Goal: Task Accomplishment & Management: Use online tool/utility

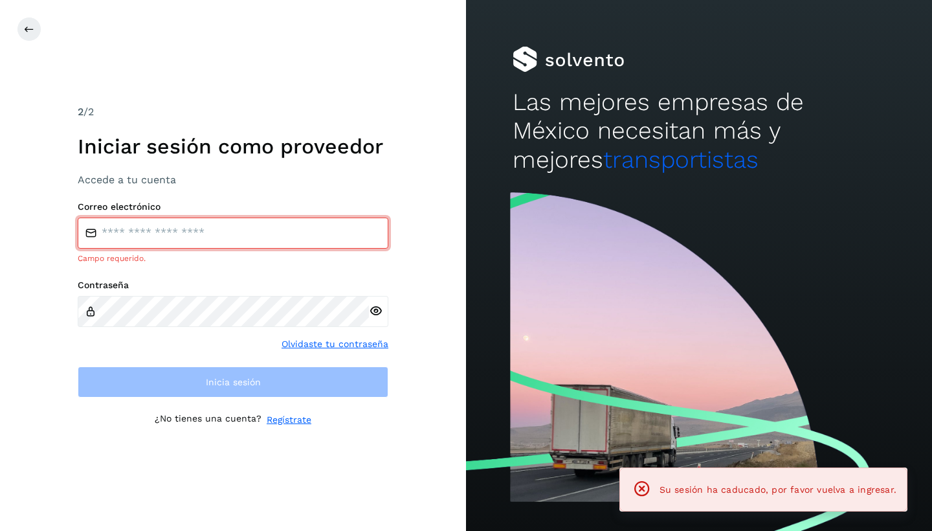
type input "**********"
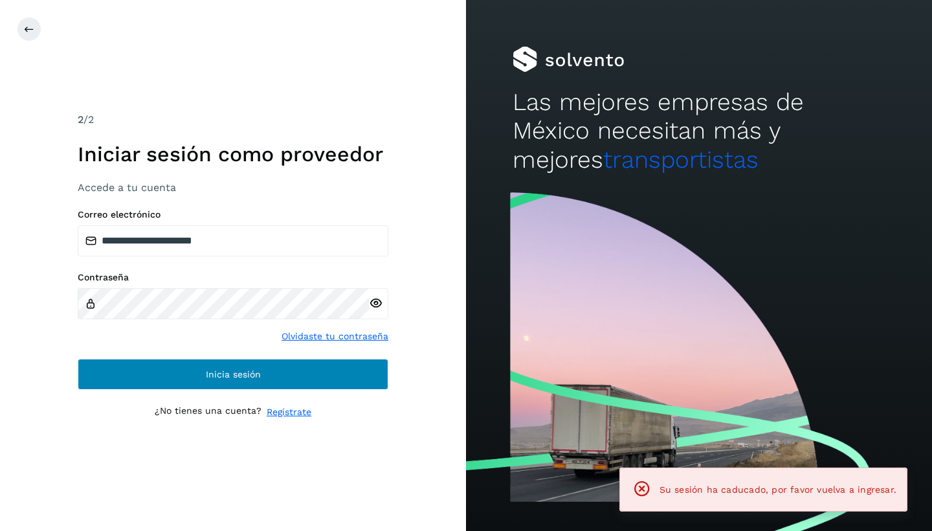
click at [203, 361] on button "Inicia sesión" at bounding box center [233, 373] width 311 height 31
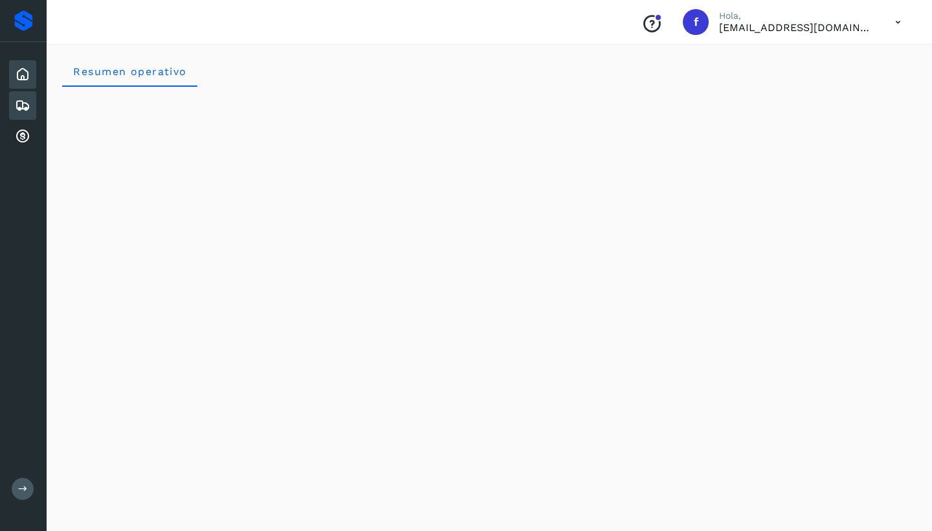
click at [24, 104] on icon at bounding box center [23, 106] width 16 height 16
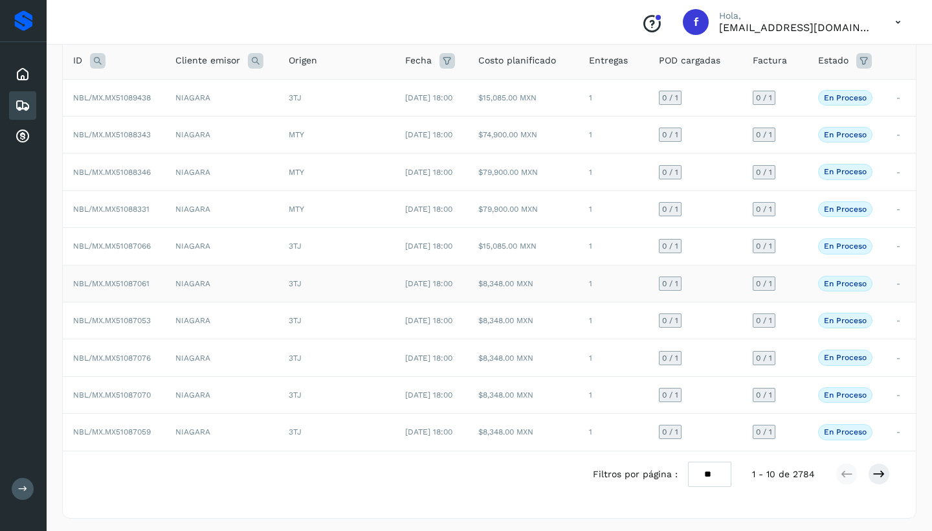
scroll to position [87, 0]
click at [248, 386] on td "NIAGARA" at bounding box center [221, 395] width 113 height 37
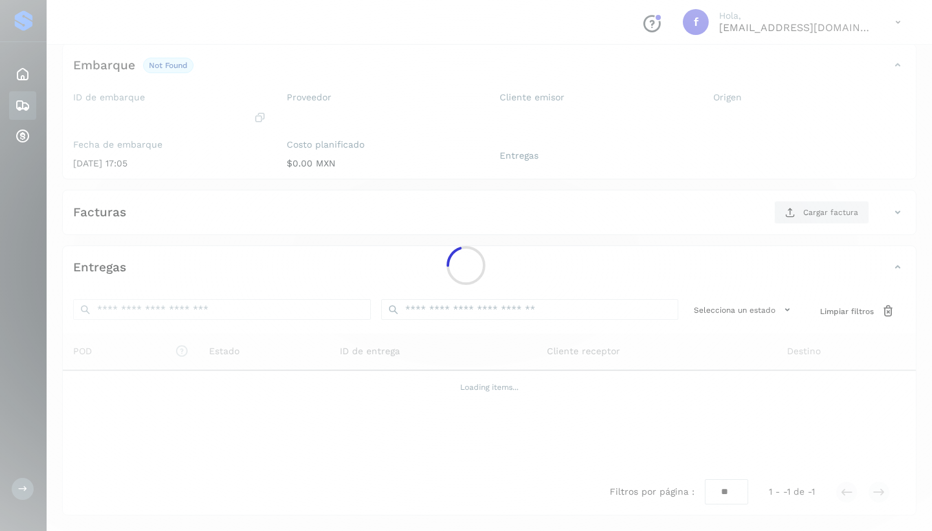
scroll to position [75, 0]
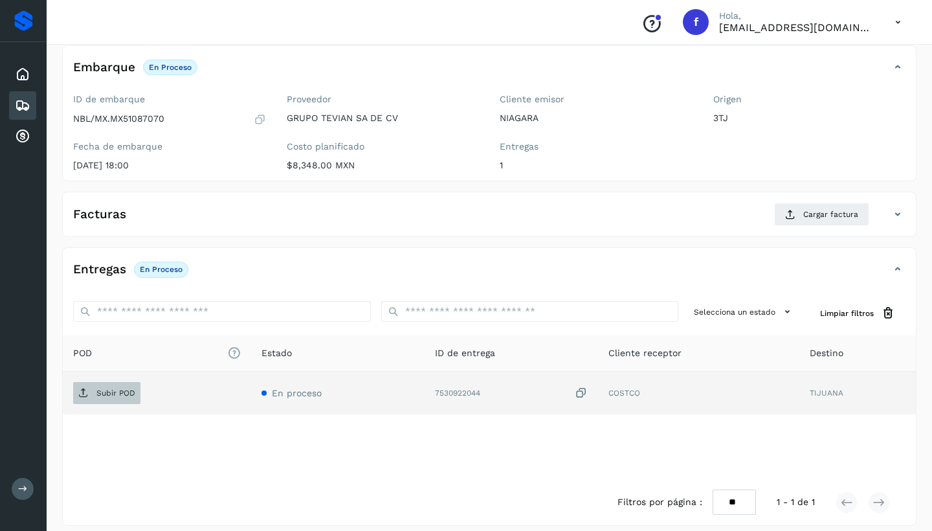
click at [118, 395] on p "Subir POD" at bounding box center [115, 392] width 39 height 9
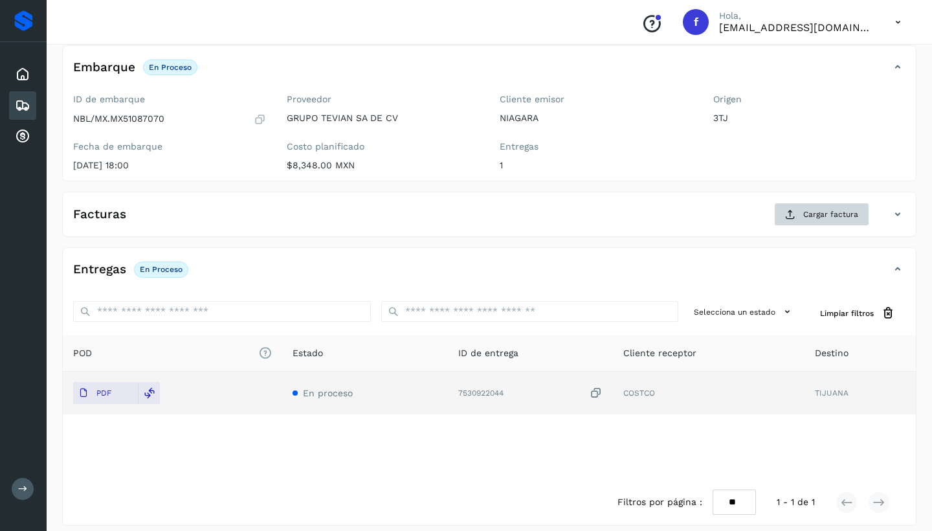
click at [798, 212] on button "Cargar factura" at bounding box center [821, 214] width 95 height 23
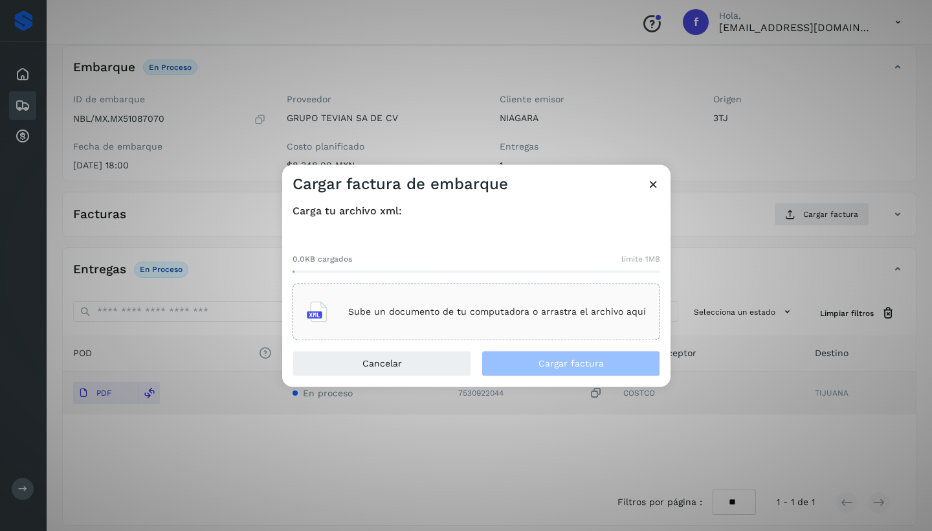
click at [465, 308] on p "Sube un documento de tu computadora o arrastra el archivo aquí" at bounding box center [497, 311] width 298 height 11
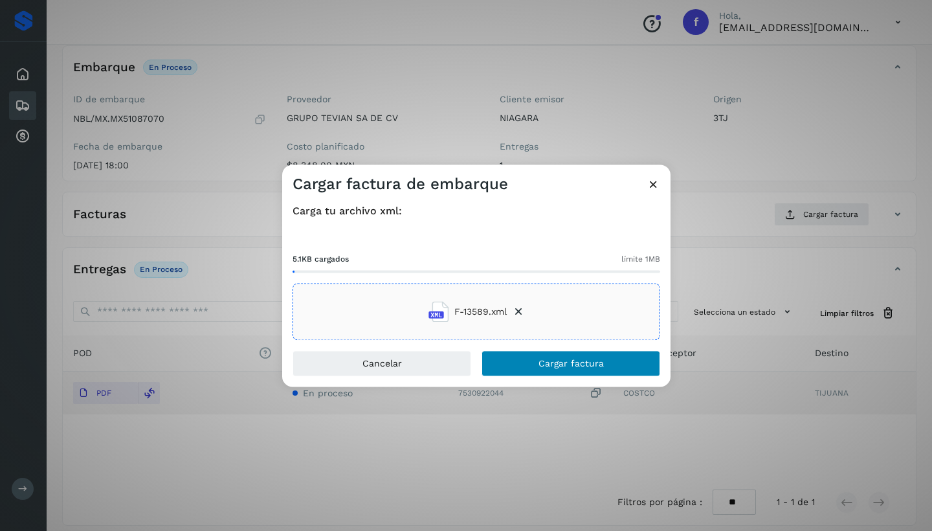
click at [545, 362] on span "Cargar factura" at bounding box center [570, 363] width 65 height 9
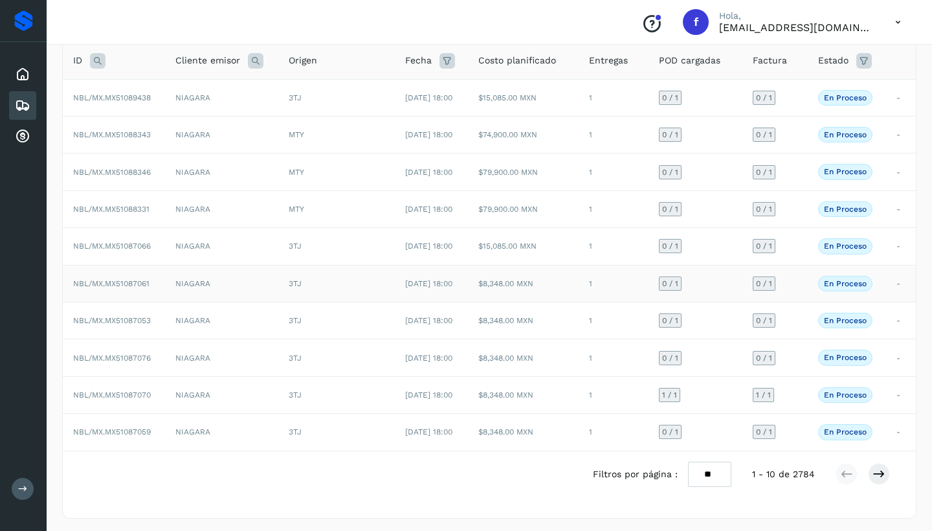
scroll to position [87, 0]
click at [876, 470] on icon at bounding box center [878, 474] width 13 height 13
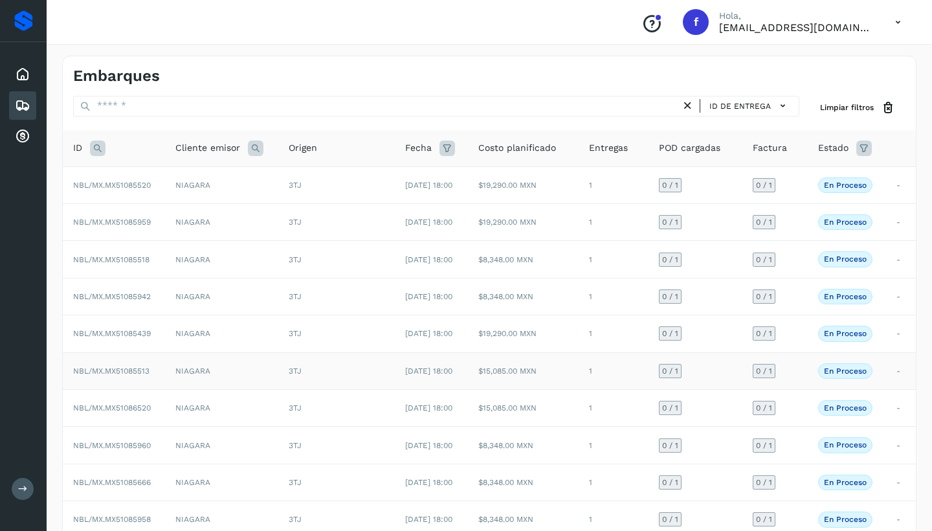
scroll to position [0, 0]
click at [270, 252] on td "NIAGARA" at bounding box center [221, 259] width 113 height 37
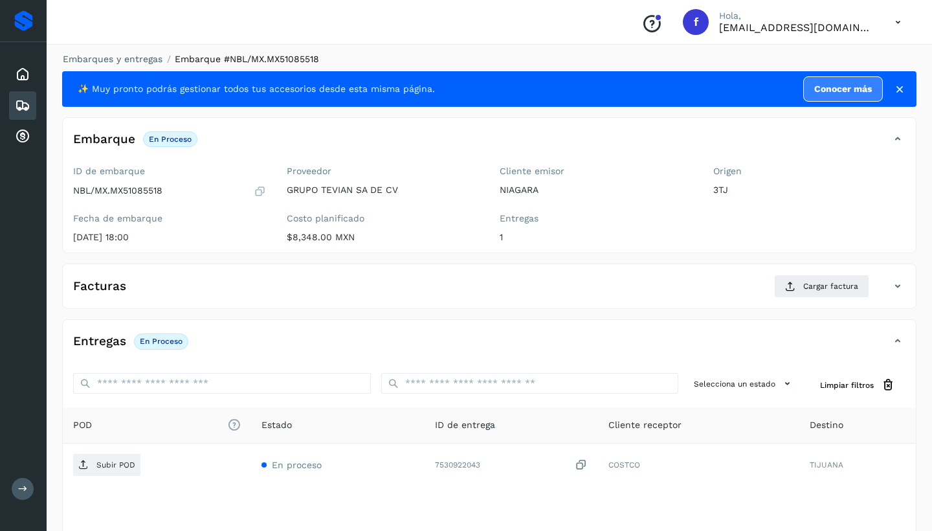
scroll to position [3, 0]
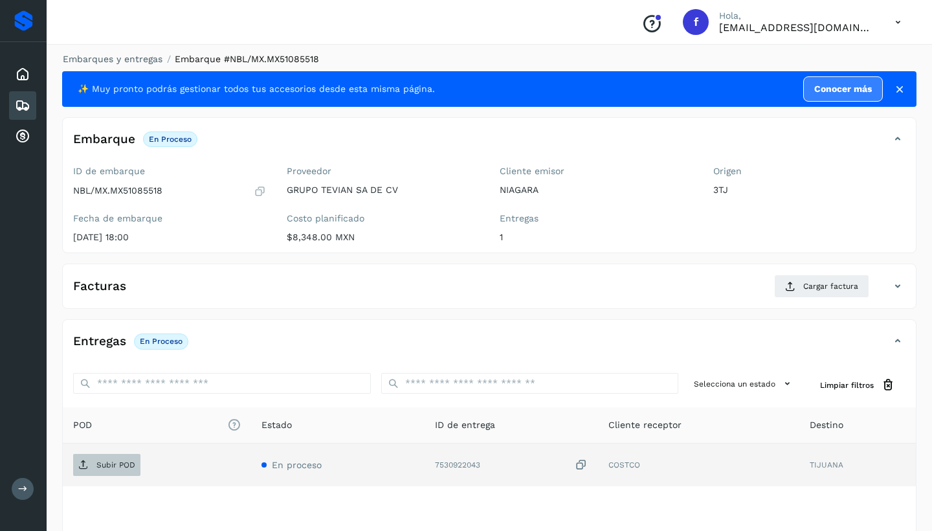
click at [126, 456] on span "Subir POD" at bounding box center [106, 464] width 67 height 21
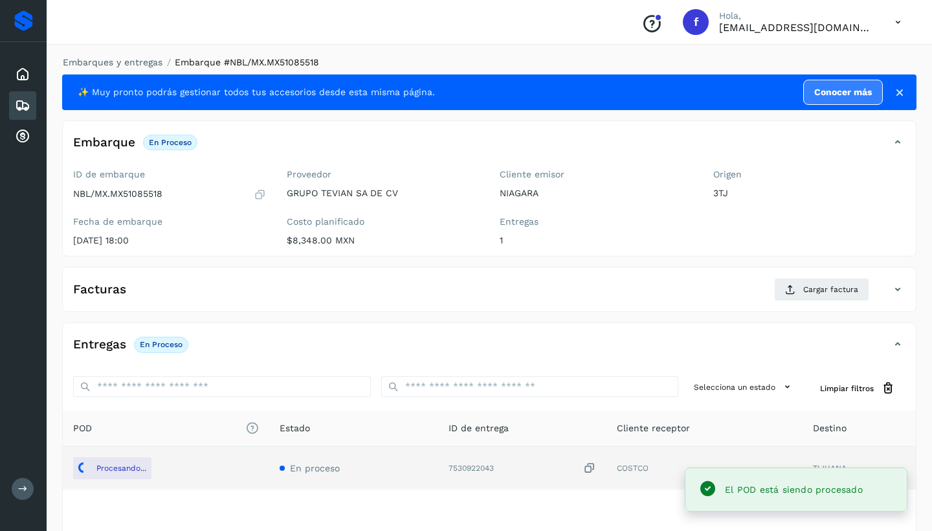
scroll to position [0, 0]
click at [810, 287] on span "Cargar factura" at bounding box center [830, 289] width 55 height 12
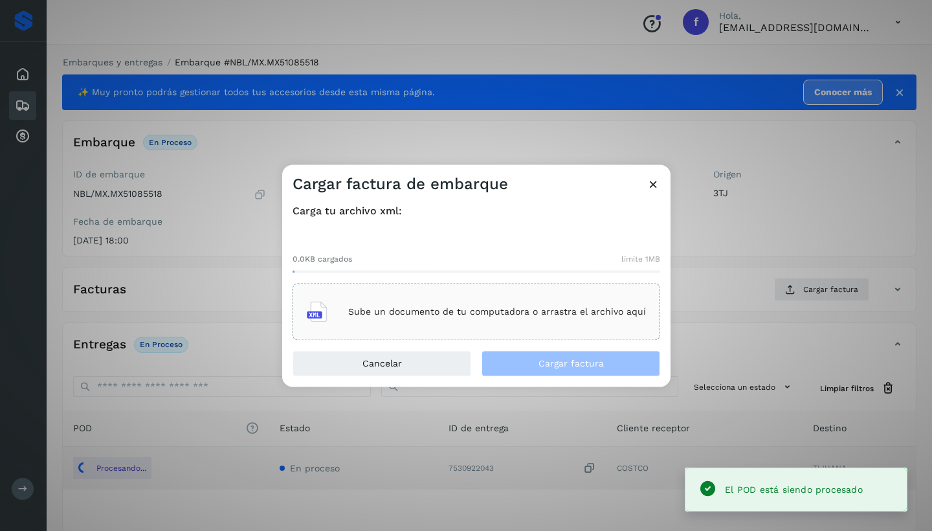
click at [506, 309] on p "Sube un documento de tu computadora o arrastra el archivo aquí" at bounding box center [497, 311] width 298 height 11
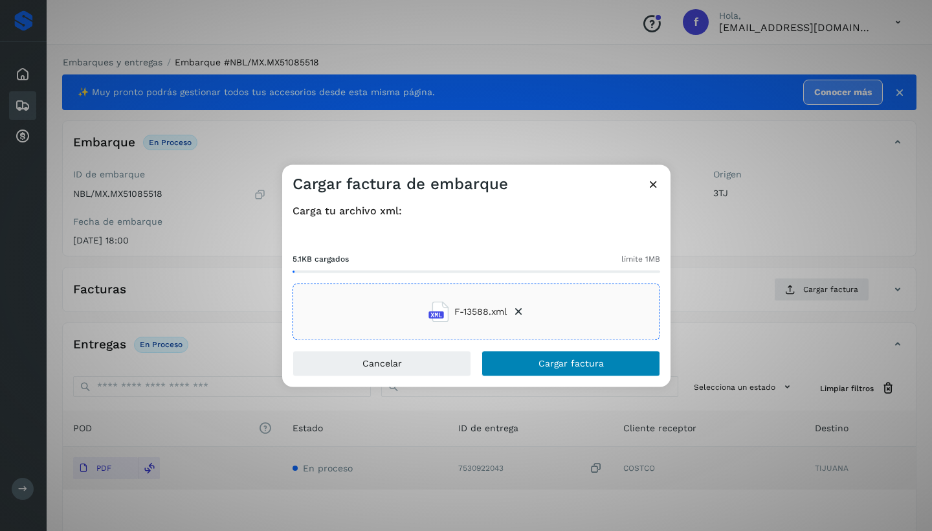
click at [536, 364] on button "Cargar factura" at bounding box center [570, 364] width 179 height 26
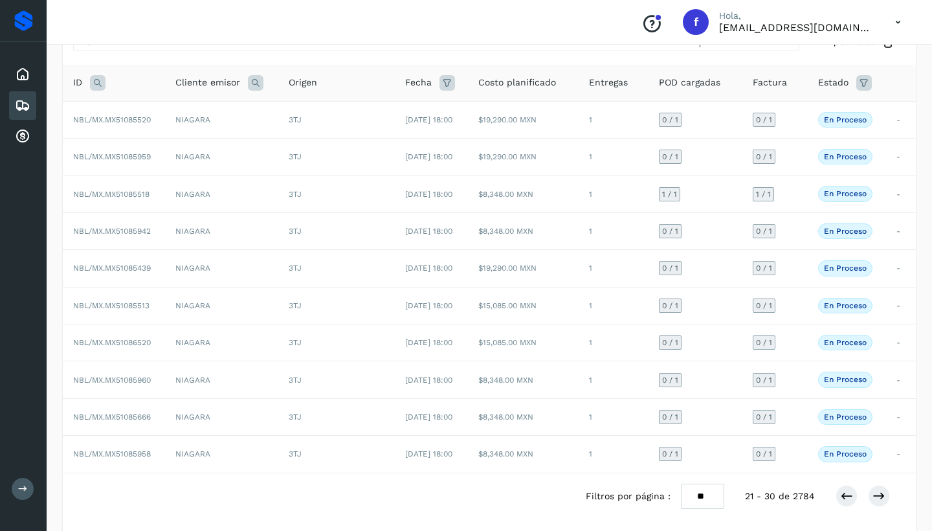
scroll to position [63, 0]
click at [884, 496] on icon at bounding box center [878, 497] width 13 height 13
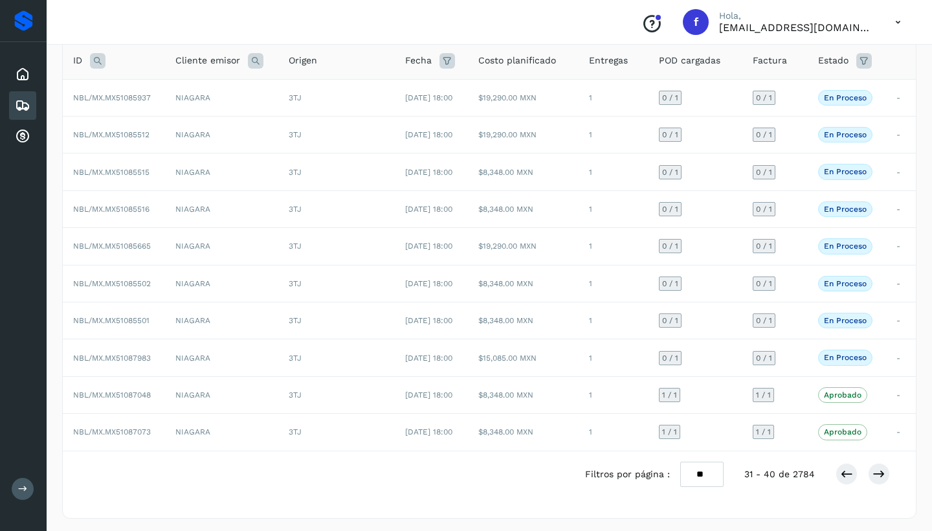
scroll to position [87, 0]
click at [848, 473] on icon at bounding box center [846, 474] width 13 height 13
click at [846, 471] on icon at bounding box center [846, 474] width 13 height 13
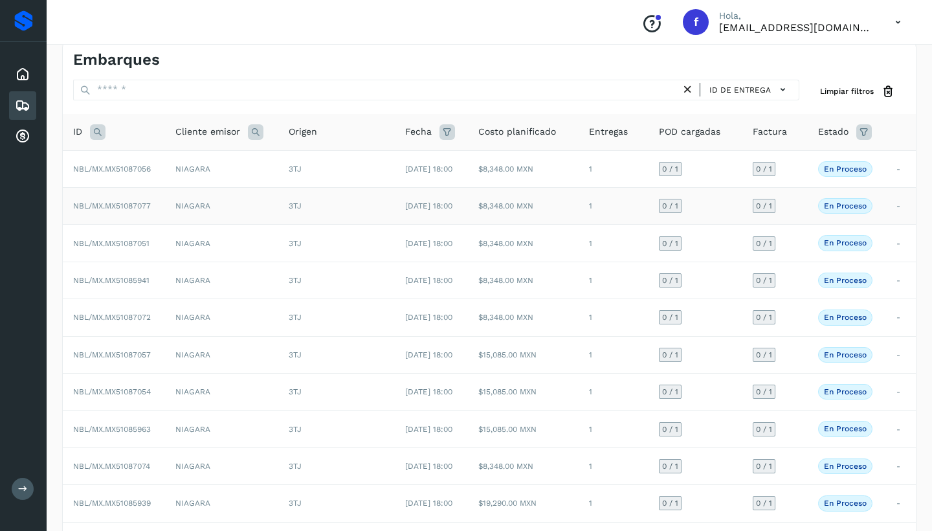
click at [226, 200] on td "NIAGARA" at bounding box center [221, 206] width 113 height 37
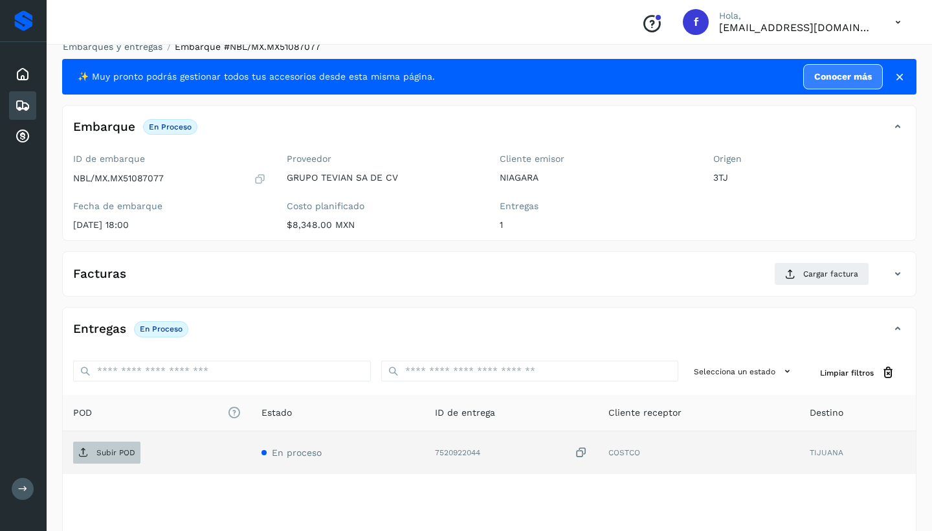
click at [96, 448] on p "Subir POD" at bounding box center [115, 452] width 39 height 9
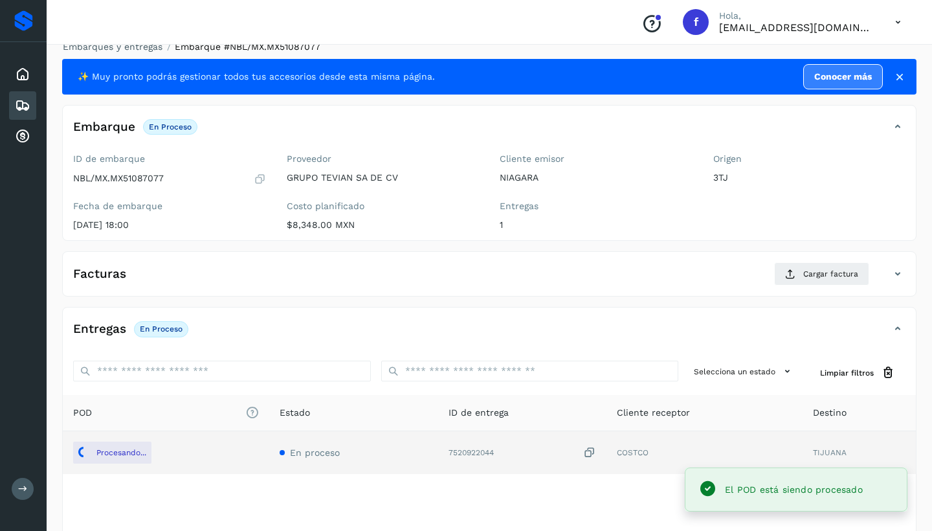
scroll to position [18, 0]
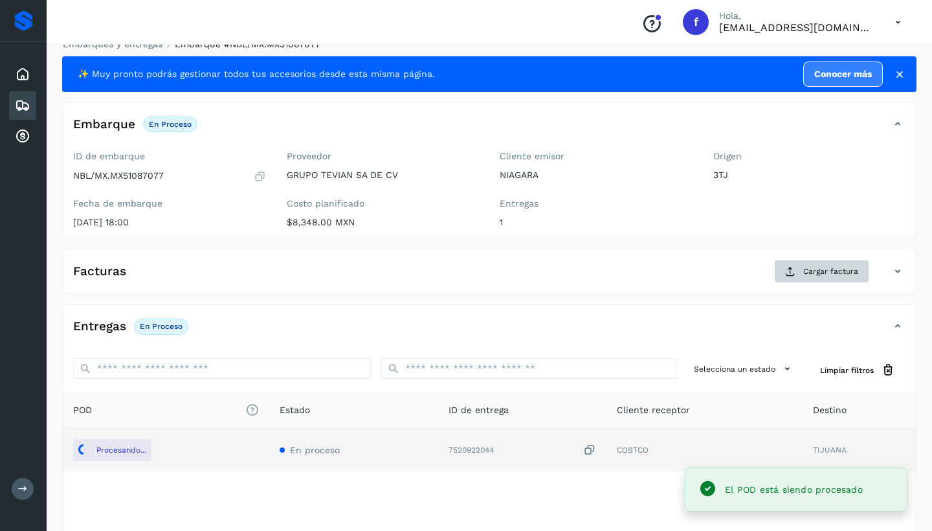
click at [798, 263] on button "Cargar factura" at bounding box center [821, 270] width 95 height 23
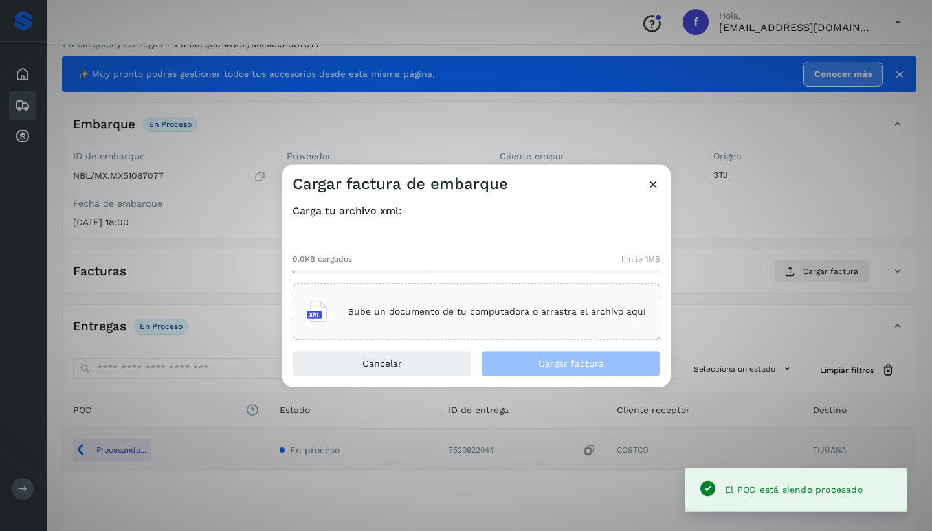
click at [454, 301] on div "Sube un documento de tu computadora o arrastra el archivo aquí" at bounding box center [476, 311] width 339 height 35
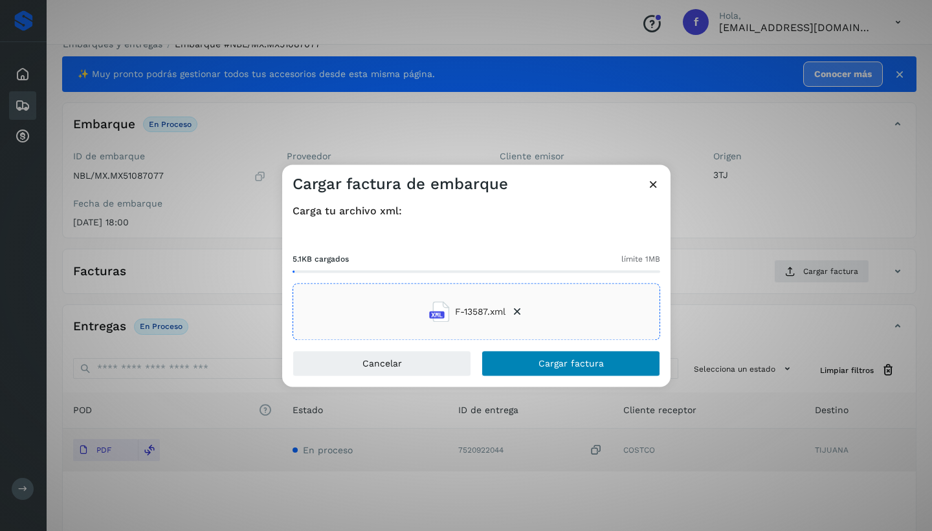
click at [546, 359] on span "Cargar factura" at bounding box center [570, 363] width 65 height 9
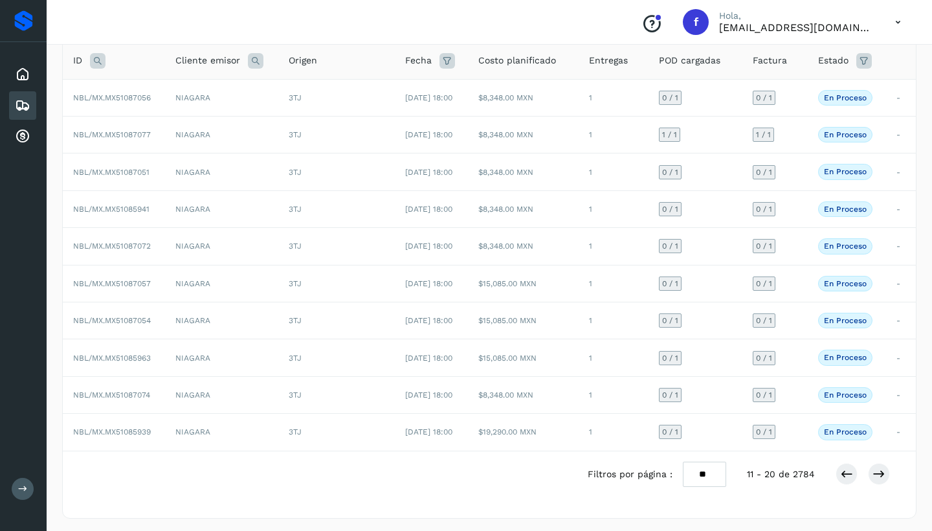
scroll to position [87, 0]
click at [838, 473] on button at bounding box center [846, 474] width 22 height 22
click at [879, 476] on icon at bounding box center [878, 474] width 13 height 13
click at [881, 469] on icon at bounding box center [878, 474] width 13 height 13
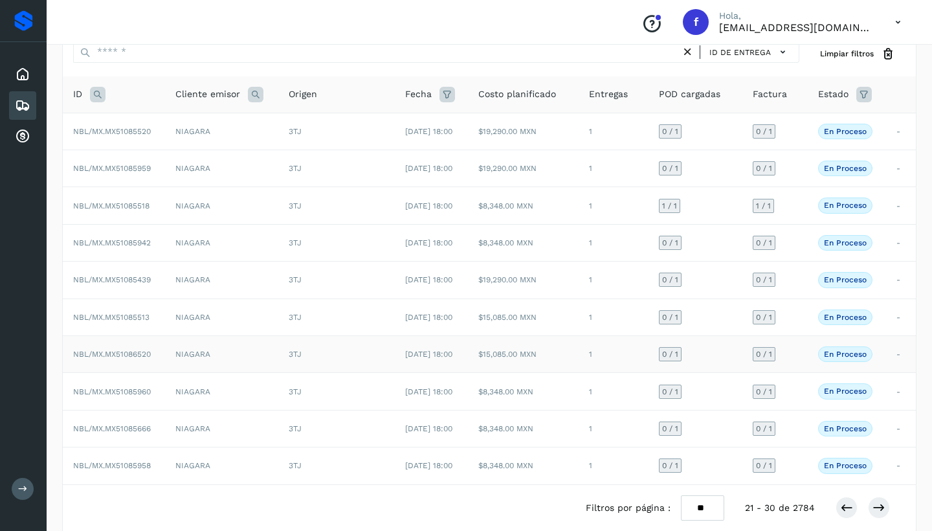
scroll to position [69, 0]
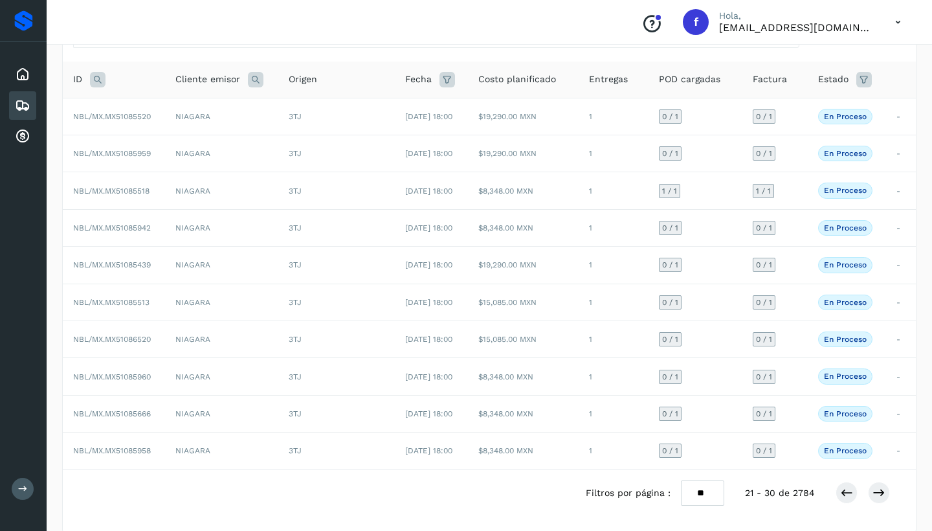
drag, startPoint x: 878, startPoint y: 485, endPoint x: 865, endPoint y: 481, distance: 13.3
click at [878, 486] on icon at bounding box center [878, 492] width 13 height 13
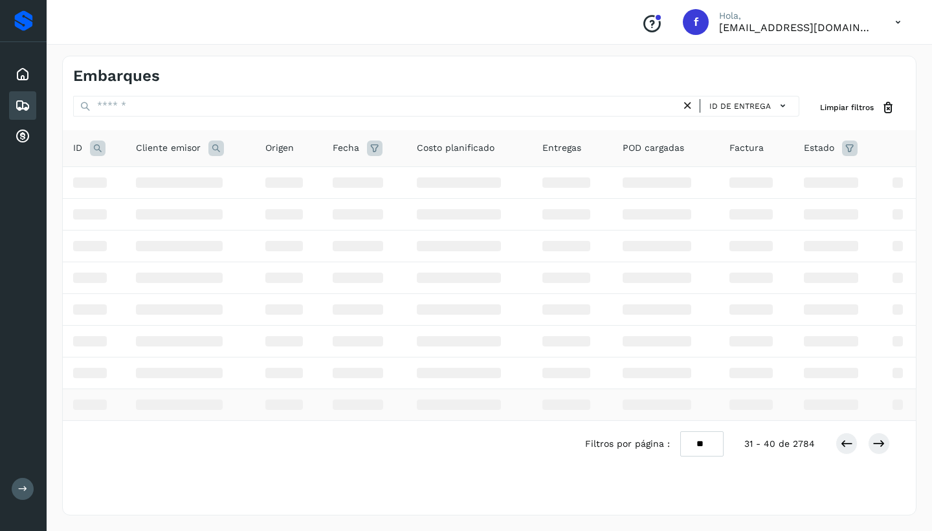
scroll to position [0, 0]
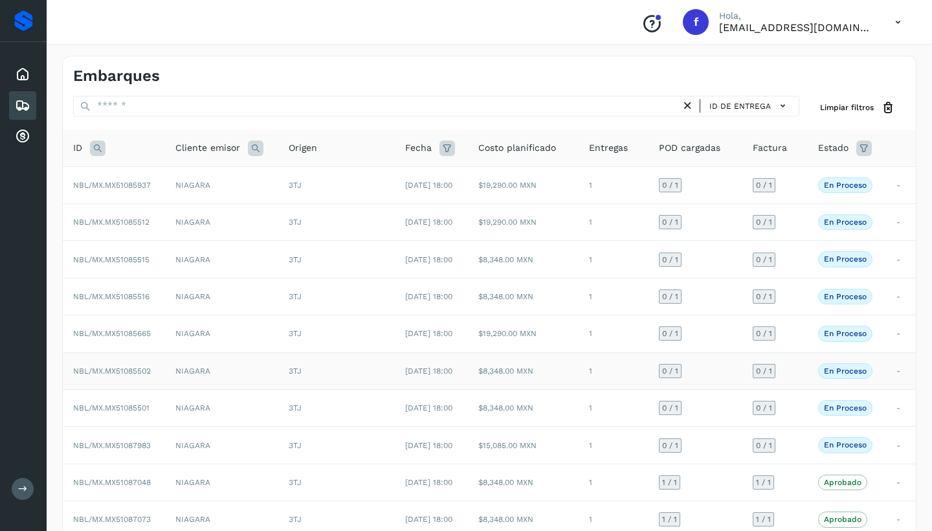
click at [197, 364] on td "NIAGARA" at bounding box center [221, 370] width 113 height 37
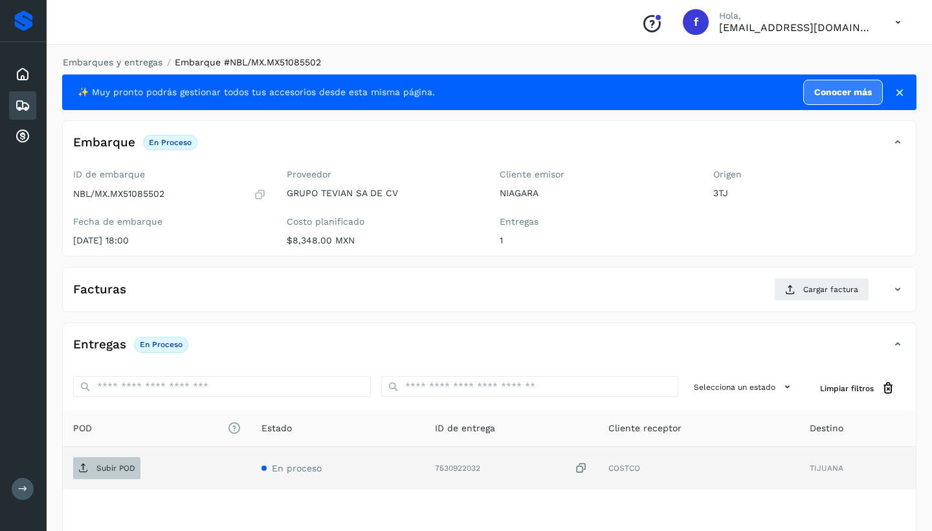
click at [114, 463] on p "Subir POD" at bounding box center [115, 467] width 39 height 9
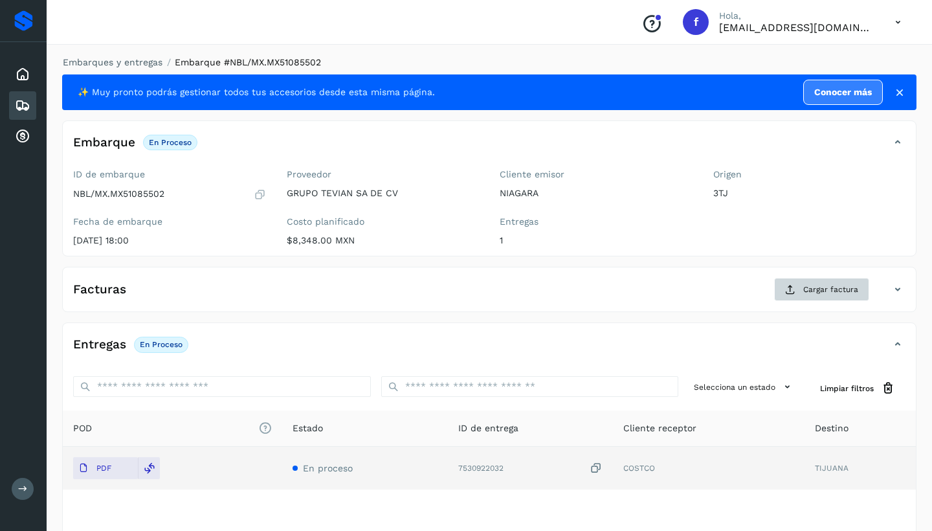
click at [854, 283] on span "Cargar factura" at bounding box center [830, 289] width 55 height 12
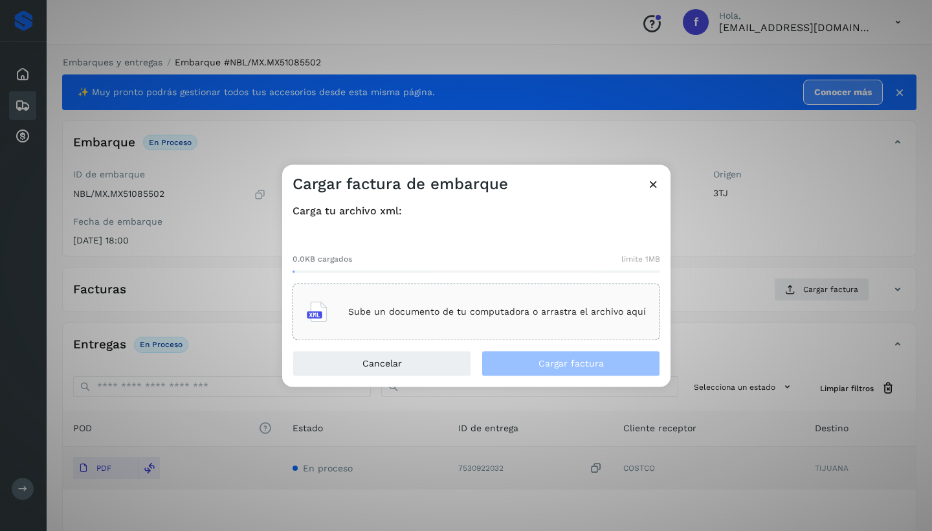
click at [452, 311] on p "Sube un documento de tu computadora o arrastra el archivo aquí" at bounding box center [497, 311] width 298 height 11
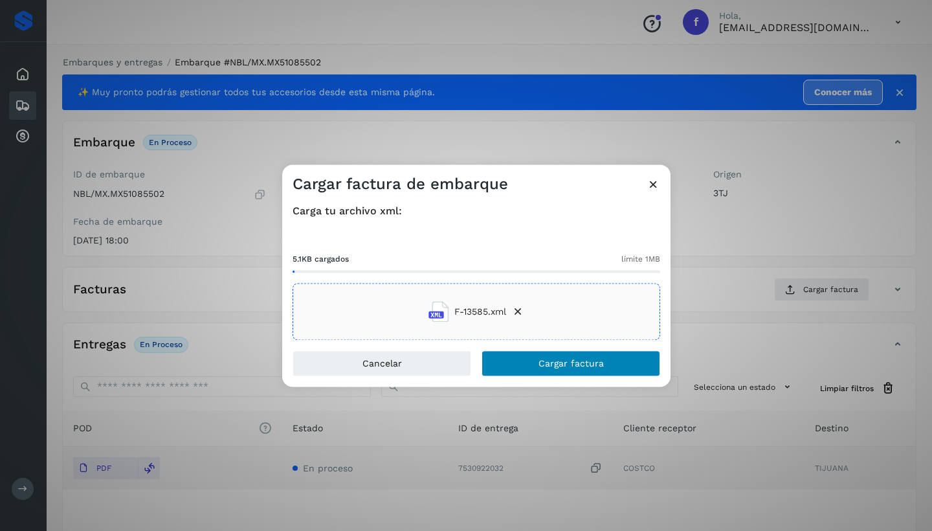
click at [599, 363] on span "Cargar factura" at bounding box center [570, 363] width 65 height 9
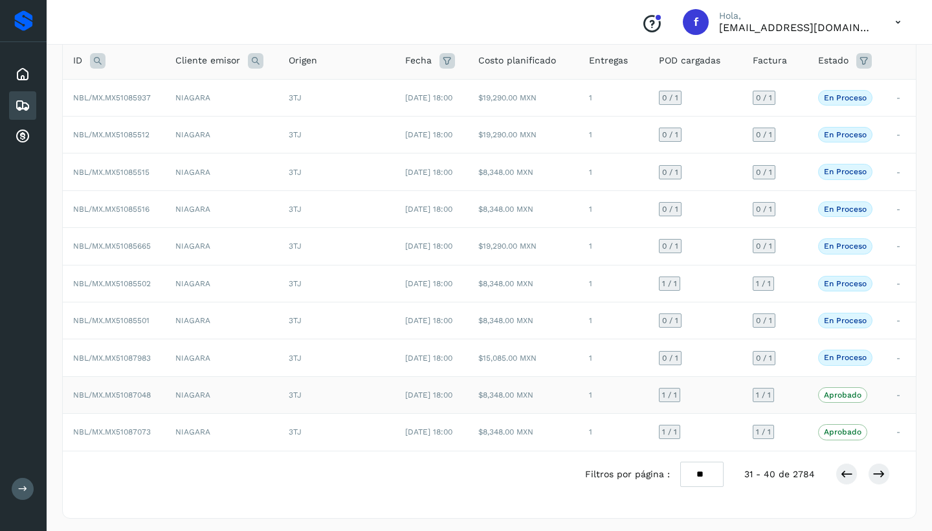
scroll to position [87, 0]
click at [847, 469] on icon at bounding box center [846, 474] width 13 height 13
click at [846, 474] on icon at bounding box center [846, 474] width 13 height 13
click at [848, 470] on icon at bounding box center [846, 474] width 13 height 13
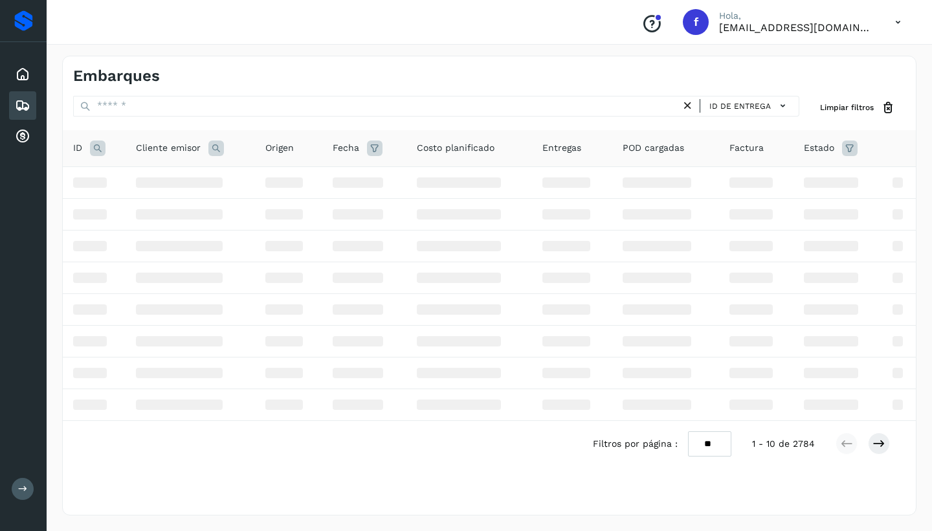
scroll to position [0, 0]
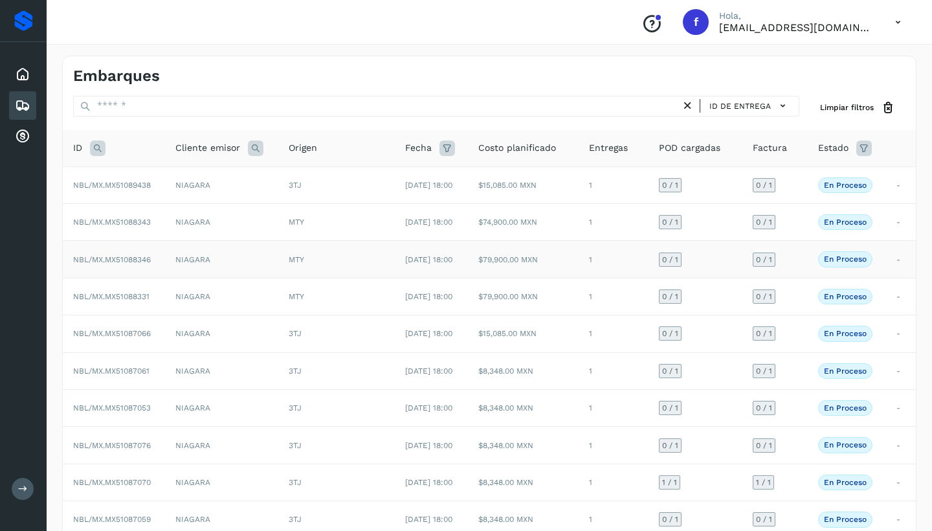
click at [249, 261] on td "NIAGARA" at bounding box center [221, 259] width 113 height 37
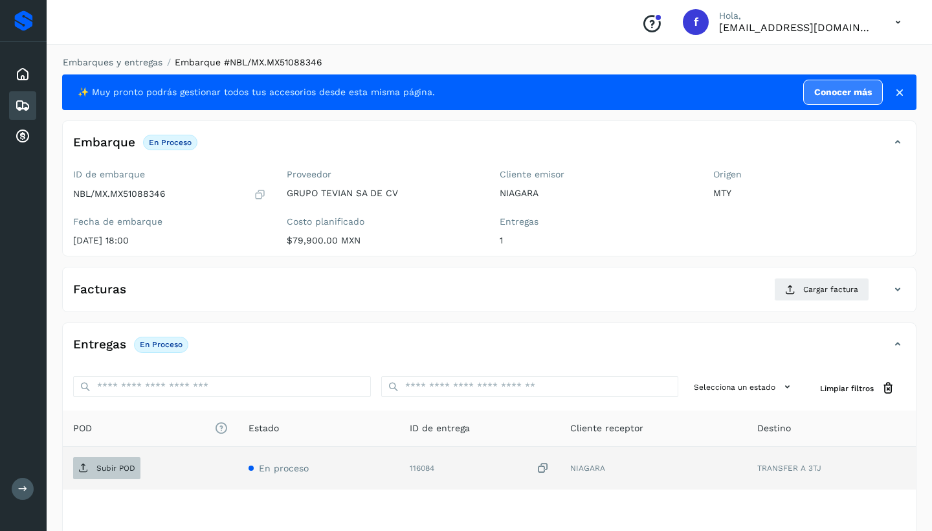
click at [114, 466] on p "Subir POD" at bounding box center [115, 467] width 39 height 9
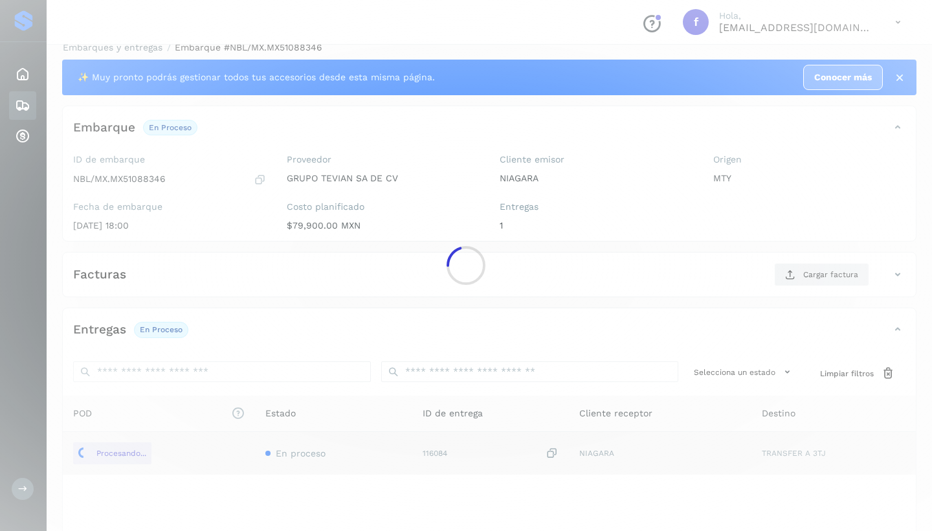
scroll to position [17, 0]
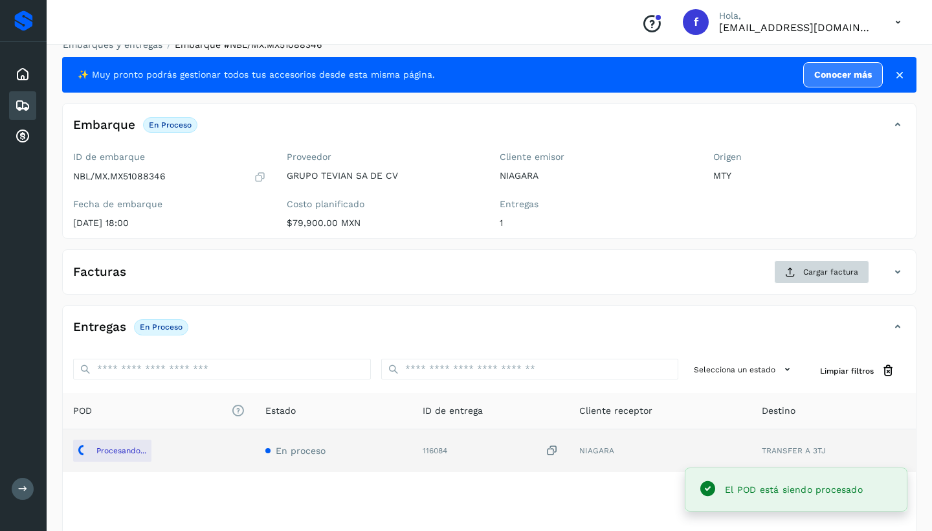
click at [802, 272] on button "Cargar factura" at bounding box center [821, 271] width 95 height 23
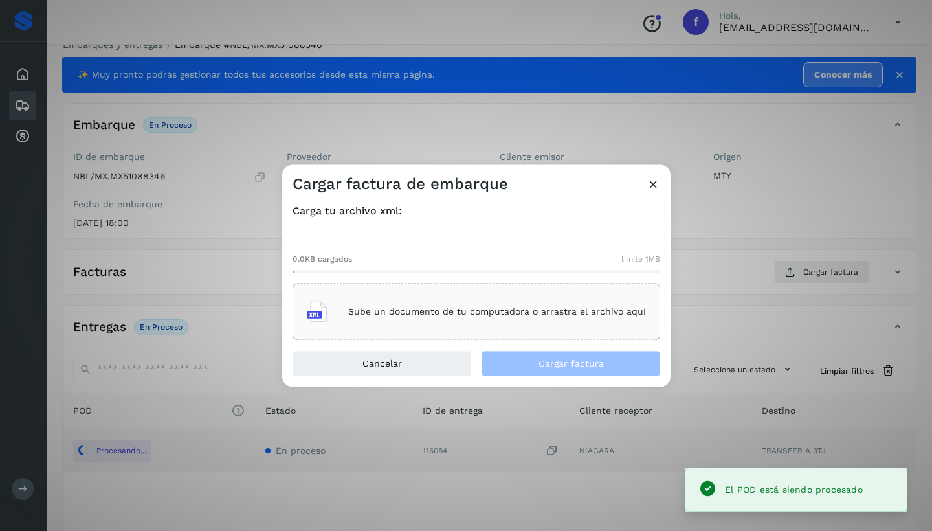
click at [536, 309] on p "Sube un documento de tu computadora o arrastra el archivo aquí" at bounding box center [497, 311] width 298 height 11
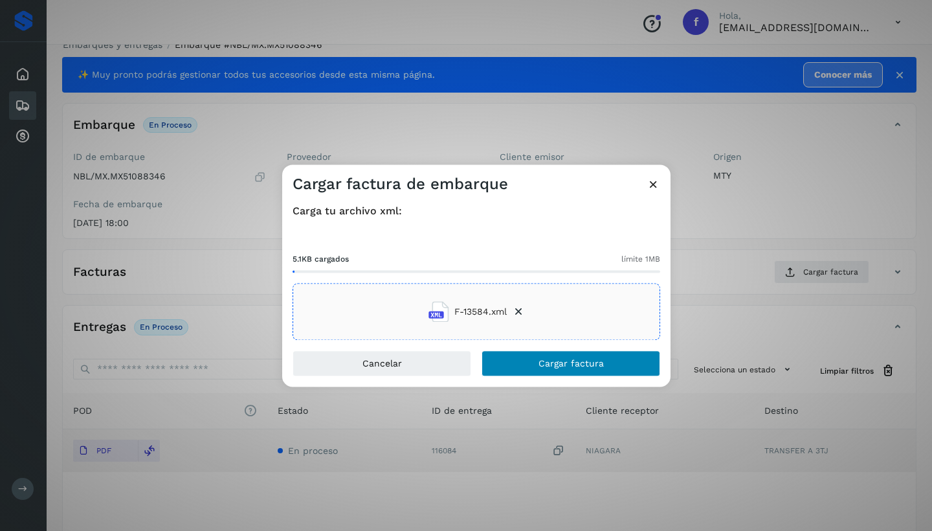
click at [545, 364] on span "Cargar factura" at bounding box center [570, 363] width 65 height 9
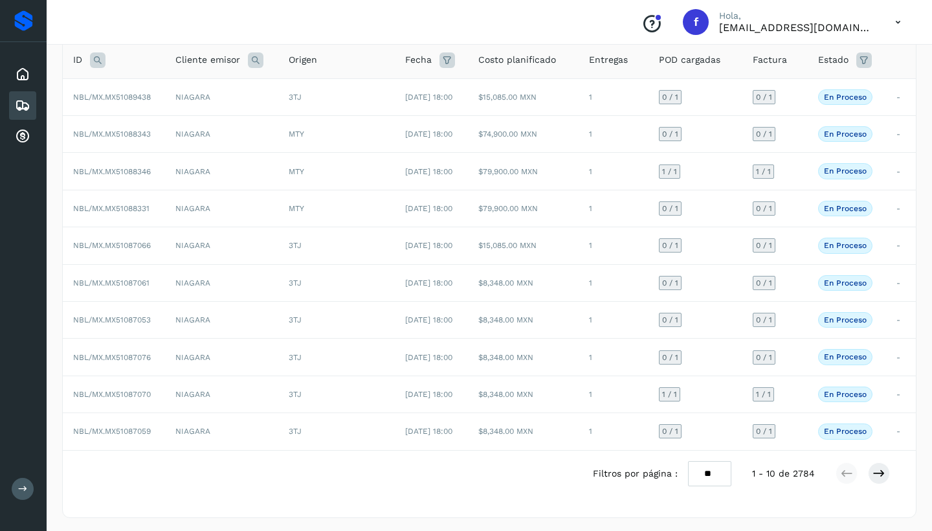
scroll to position [87, 0]
drag, startPoint x: 879, startPoint y: 467, endPoint x: 848, endPoint y: 459, distance: 32.2
click at [879, 468] on icon at bounding box center [878, 474] width 13 height 13
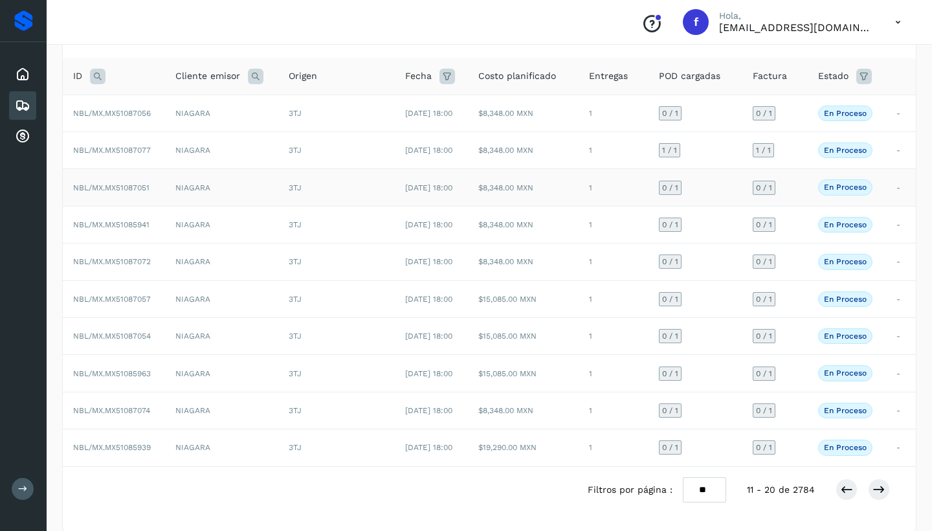
scroll to position [78, 0]
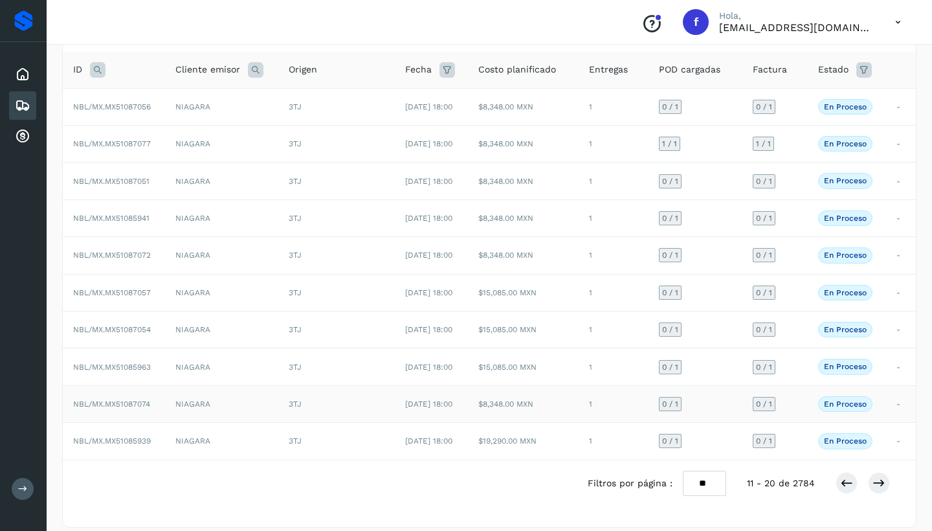
click at [212, 400] on td "NIAGARA" at bounding box center [221, 403] width 113 height 37
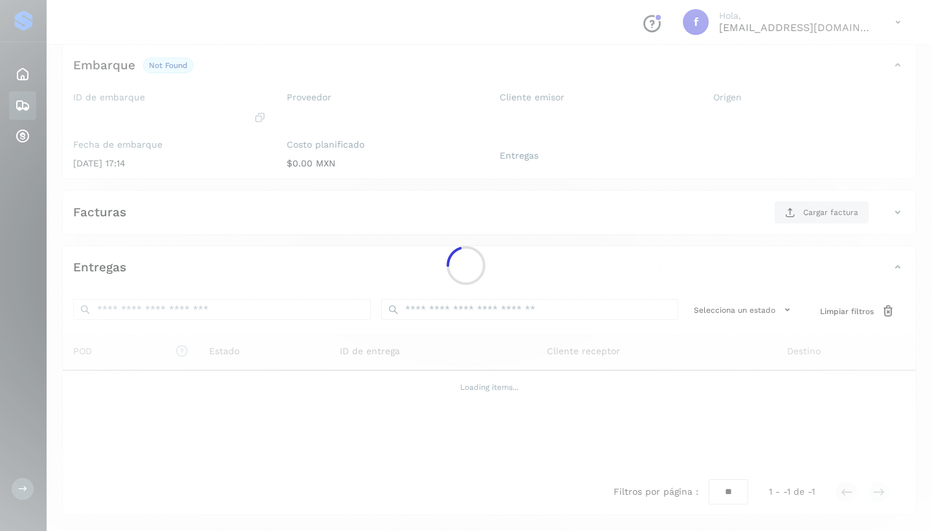
scroll to position [75, 0]
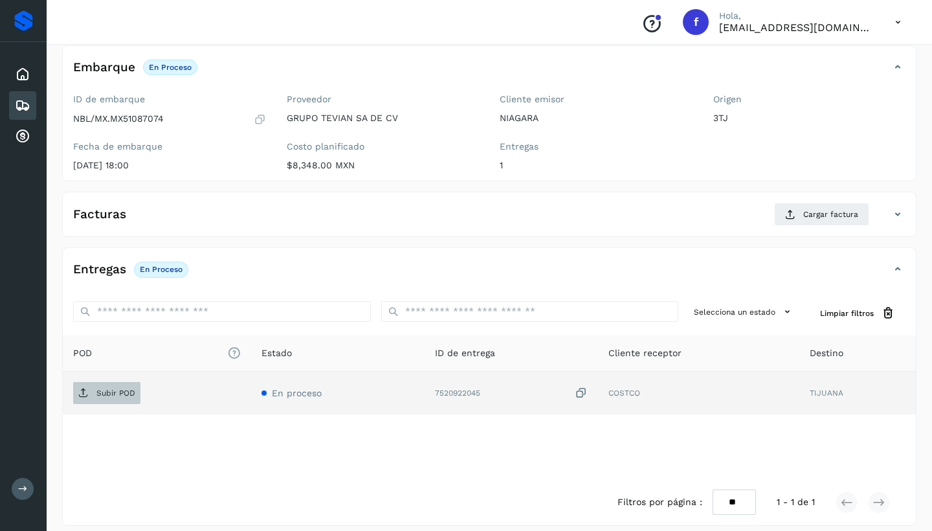
click at [113, 394] on p "Subir POD" at bounding box center [115, 392] width 39 height 9
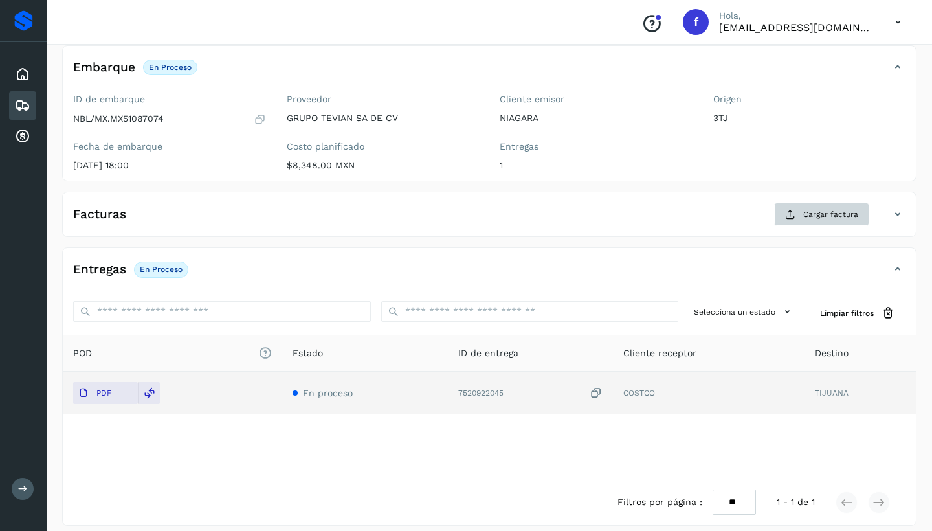
click at [816, 212] on span "Cargar factura" at bounding box center [830, 214] width 55 height 12
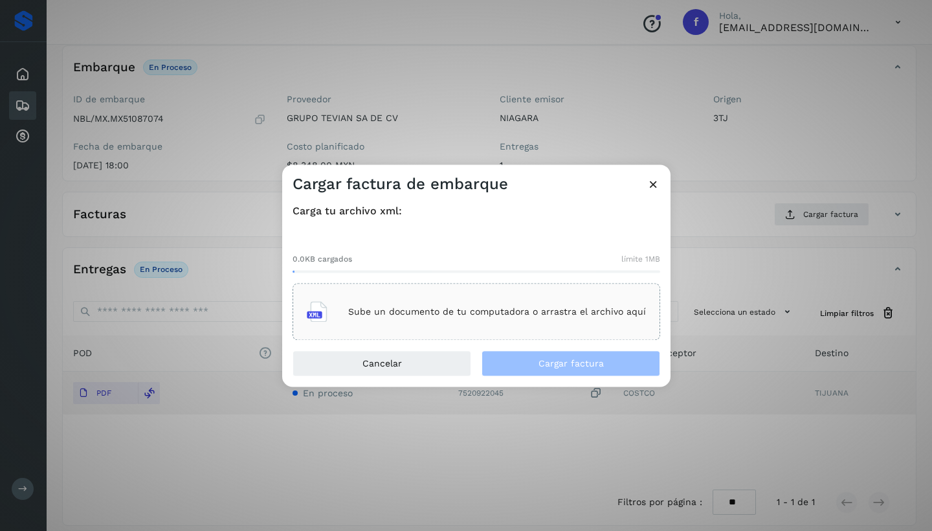
click at [391, 311] on p "Sube un documento de tu computadora o arrastra el archivo aquí" at bounding box center [497, 311] width 298 height 11
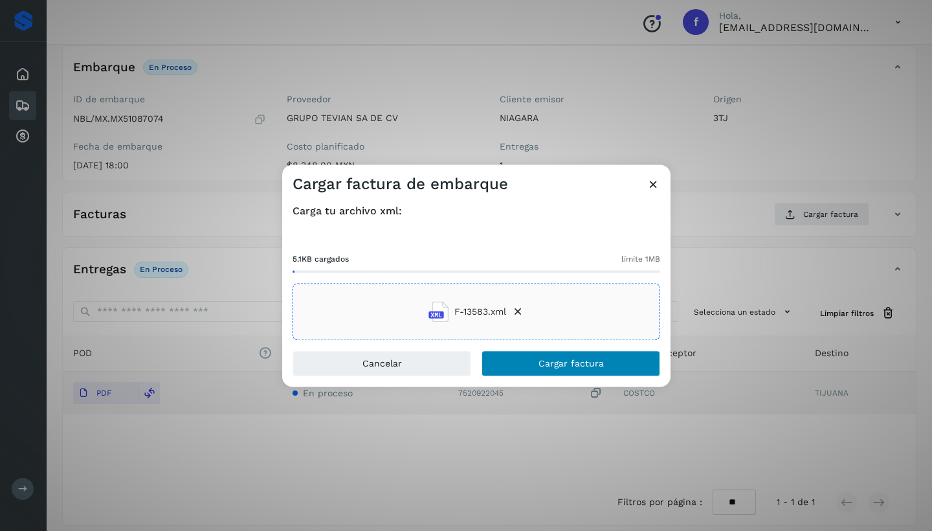
click at [532, 362] on button "Cargar factura" at bounding box center [570, 364] width 179 height 26
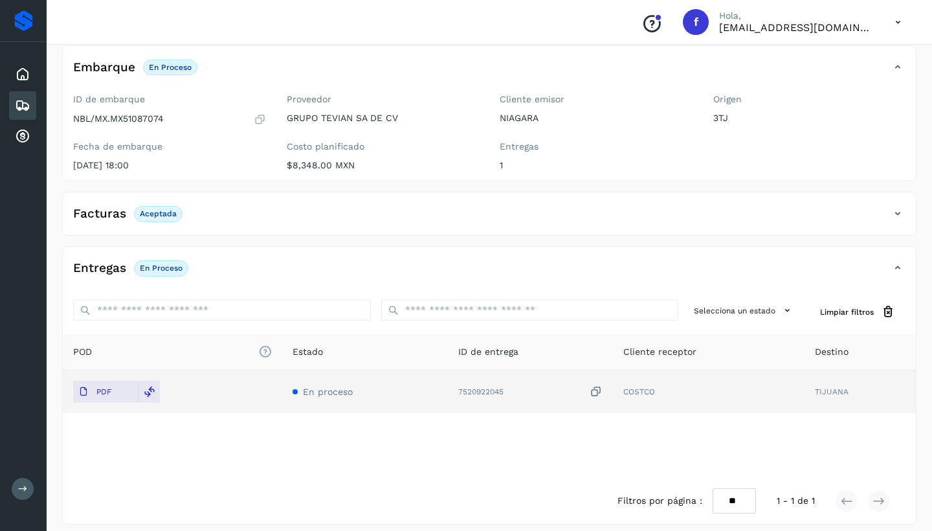
scroll to position [76, 0]
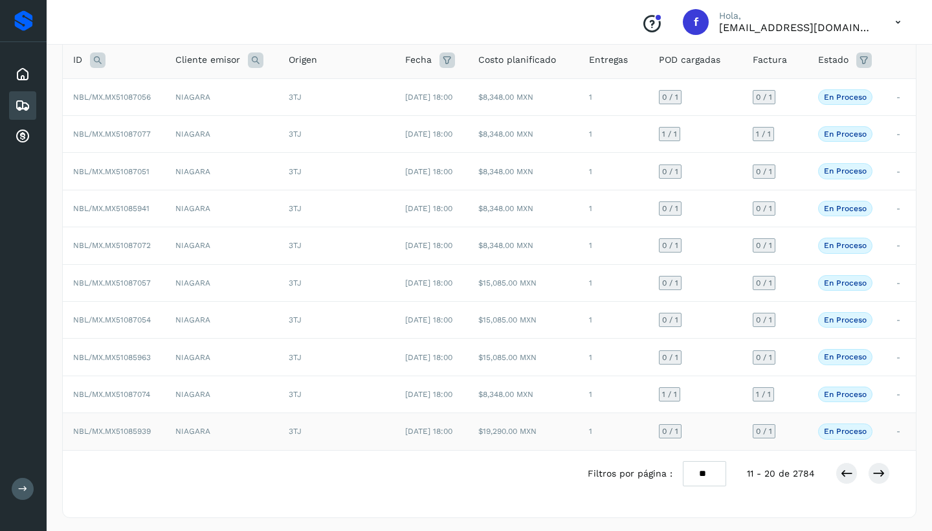
scroll to position [87, 0]
click at [846, 468] on icon at bounding box center [846, 474] width 13 height 13
click at [881, 470] on icon at bounding box center [878, 474] width 13 height 13
click at [887, 474] on button at bounding box center [879, 474] width 22 height 22
click at [882, 470] on icon at bounding box center [878, 474] width 13 height 13
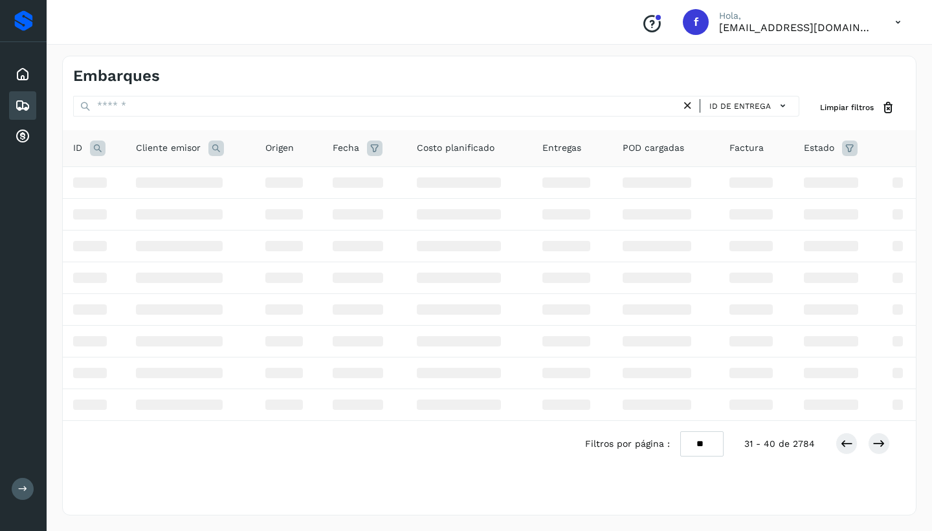
scroll to position [0, 0]
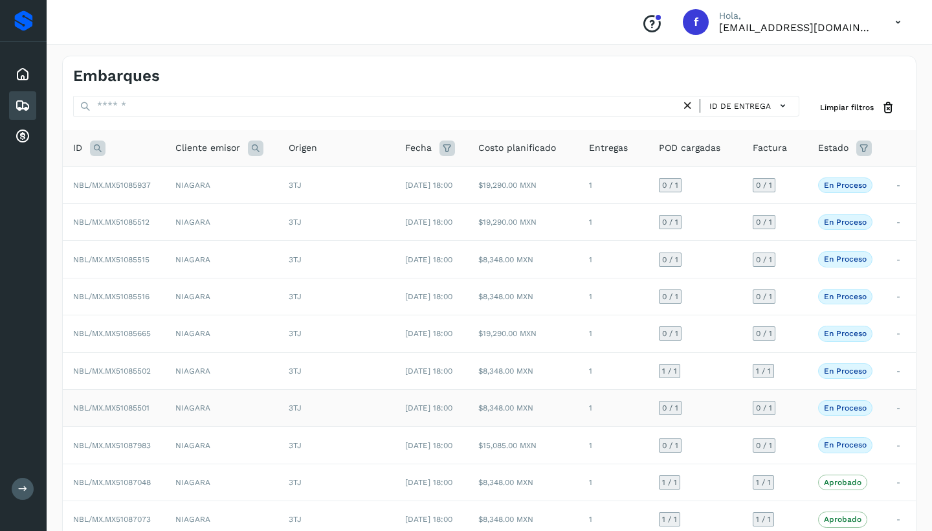
click at [179, 411] on td "NIAGARA" at bounding box center [221, 408] width 113 height 37
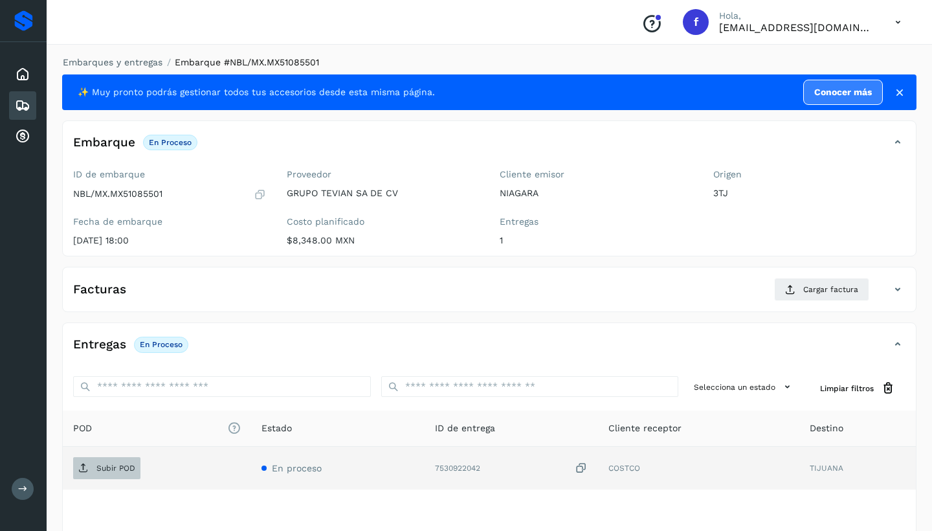
click at [122, 461] on span "Subir POD" at bounding box center [106, 467] width 67 height 21
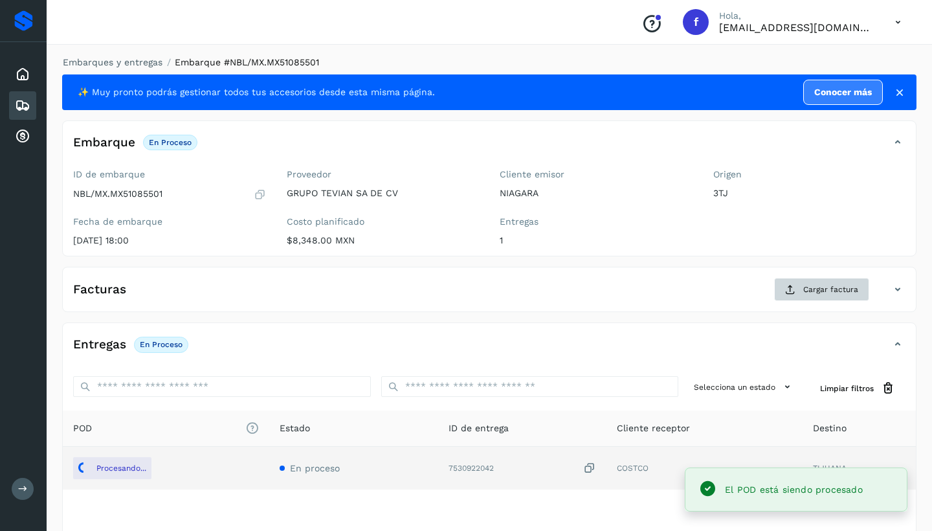
click at [827, 289] on span "Cargar factura" at bounding box center [830, 289] width 55 height 12
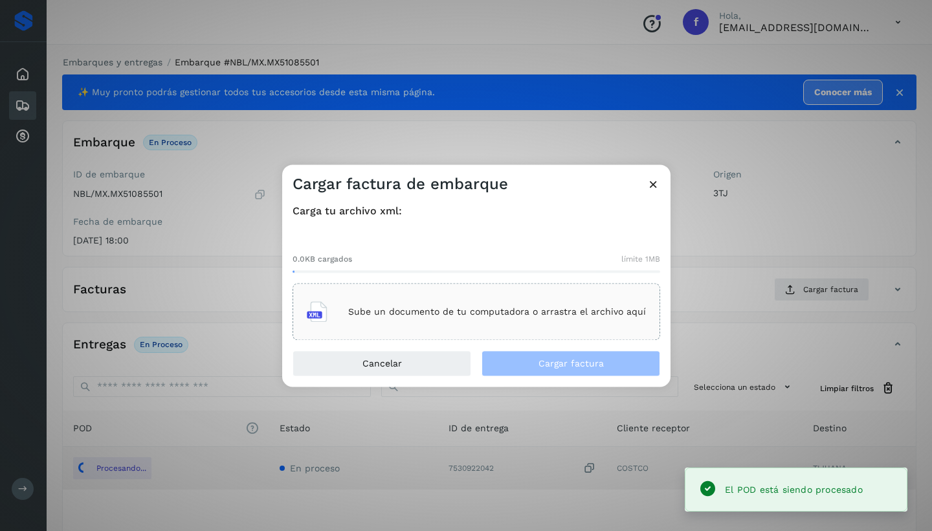
click at [544, 320] on div "Sube un documento de tu computadora o arrastra el archivo aquí" at bounding box center [476, 311] width 339 height 35
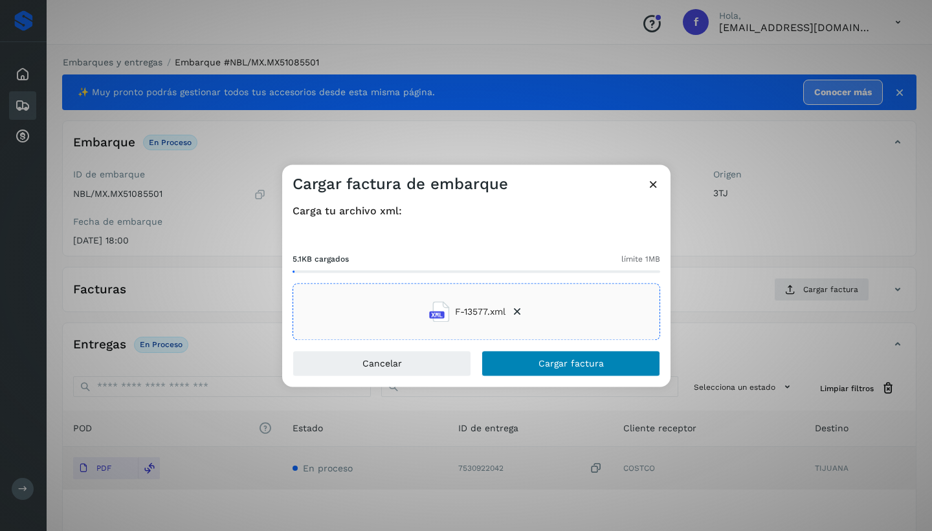
click at [606, 358] on button "Cargar factura" at bounding box center [570, 364] width 179 height 26
